Goal: Task Accomplishment & Management: Complete application form

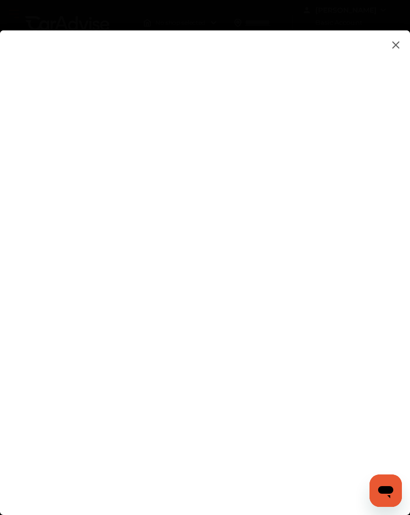
click at [41, 298] on flutter-view at bounding box center [205, 262] width 410 height 464
type input "**********"
click at [16, 443] on flutter-view at bounding box center [205, 262] width 410 height 464
click at [253, 478] on flutter-view at bounding box center [205, 262] width 410 height 464
click at [52, 277] on flutter-view at bounding box center [205, 262] width 410 height 464
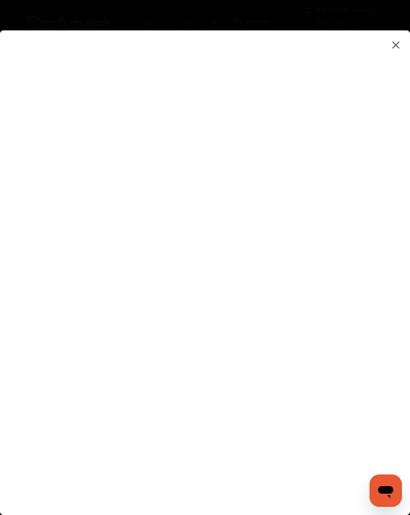
click at [389, 269] on flutter-view at bounding box center [205, 262] width 410 height 464
click at [286, 405] on flutter-view at bounding box center [205, 262] width 410 height 464
type textarea "*****"
click at [259, 368] on flutter-view at bounding box center [205, 262] width 410 height 464
click at [122, 195] on flutter-view at bounding box center [205, 262] width 410 height 464
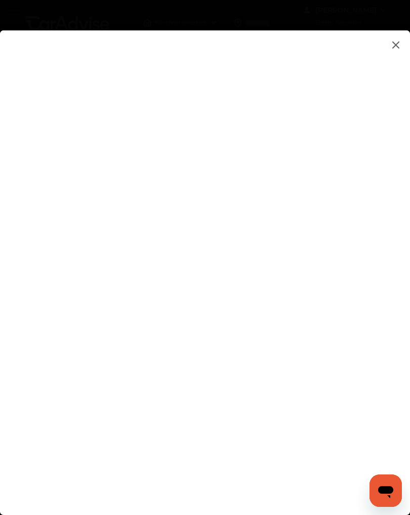
click at [131, 336] on flutter-view at bounding box center [205, 262] width 410 height 464
